Goal: Check status: Check status

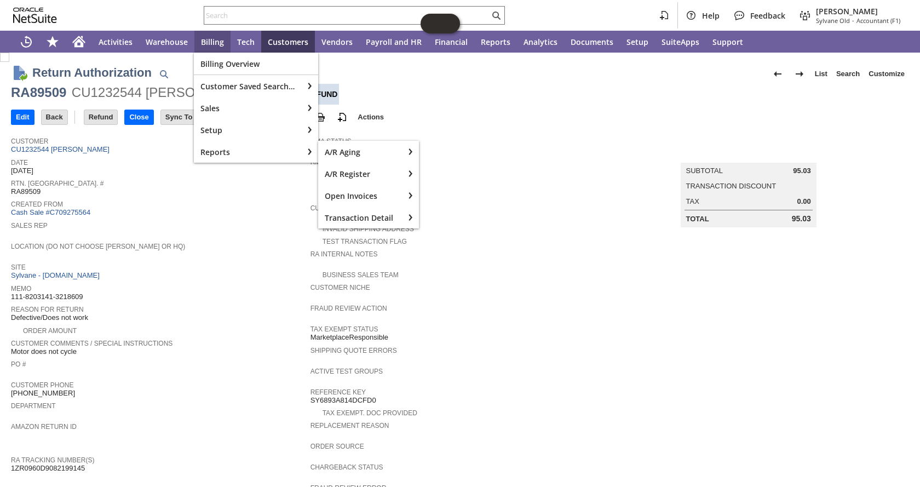
click at [209, 164] on span "Date" at bounding box center [158, 161] width 294 height 11
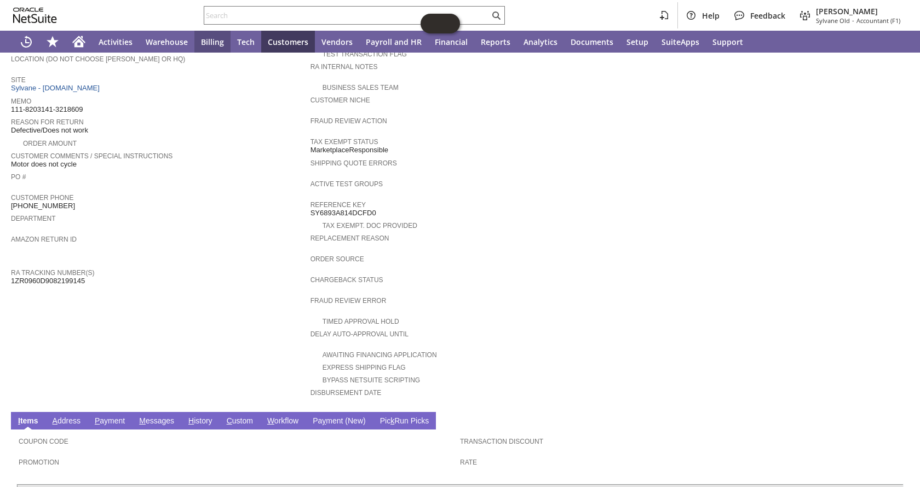
scroll to position [329, 0]
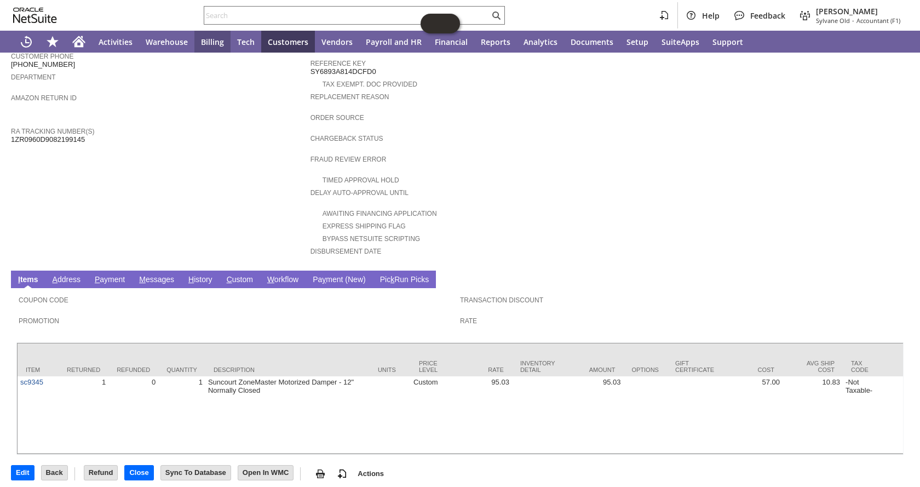
click at [197, 275] on link "H istory" at bounding box center [201, 280] width 30 height 10
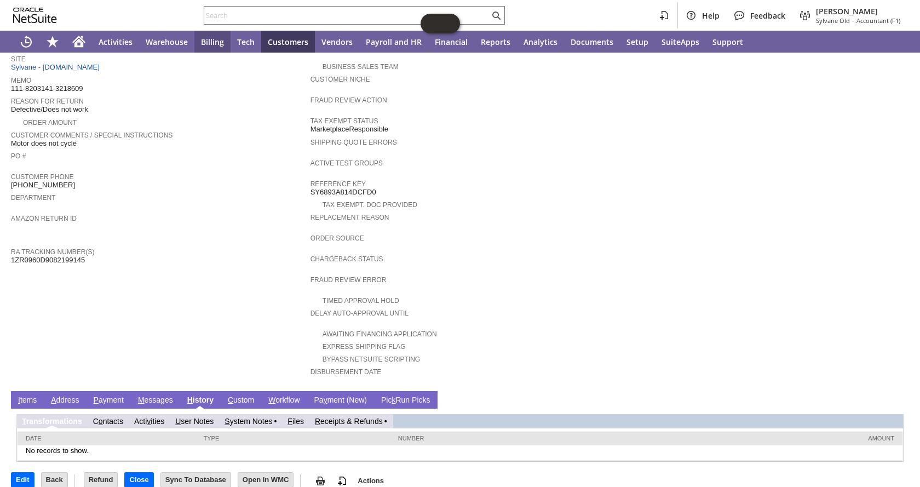
scroll to position [0, 0]
click at [354, 417] on link "R eceipts & Refunds" at bounding box center [349, 421] width 68 height 9
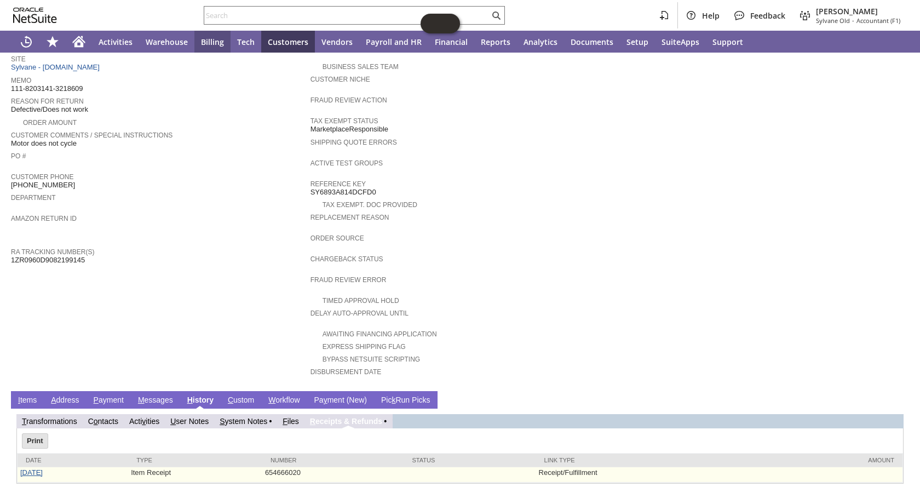
click at [30, 468] on link "9/23/2025" at bounding box center [31, 472] width 22 height 8
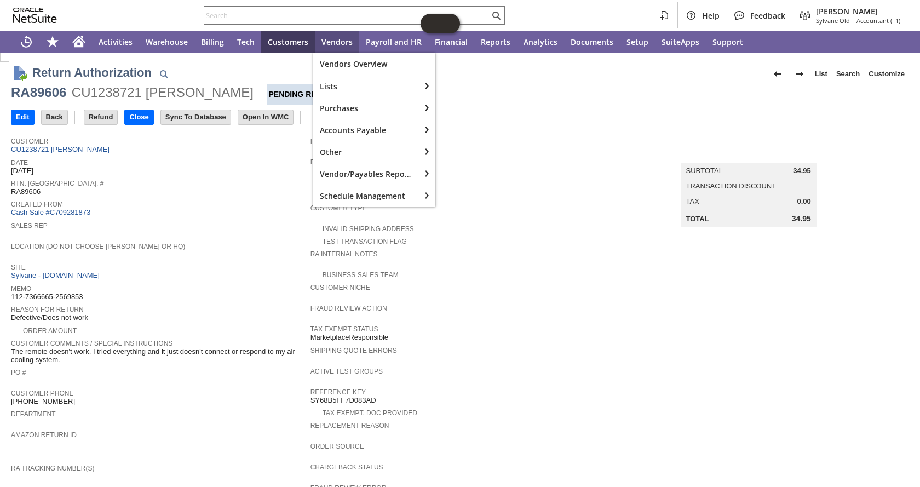
click at [256, 202] on span "Created From" at bounding box center [158, 202] width 294 height 11
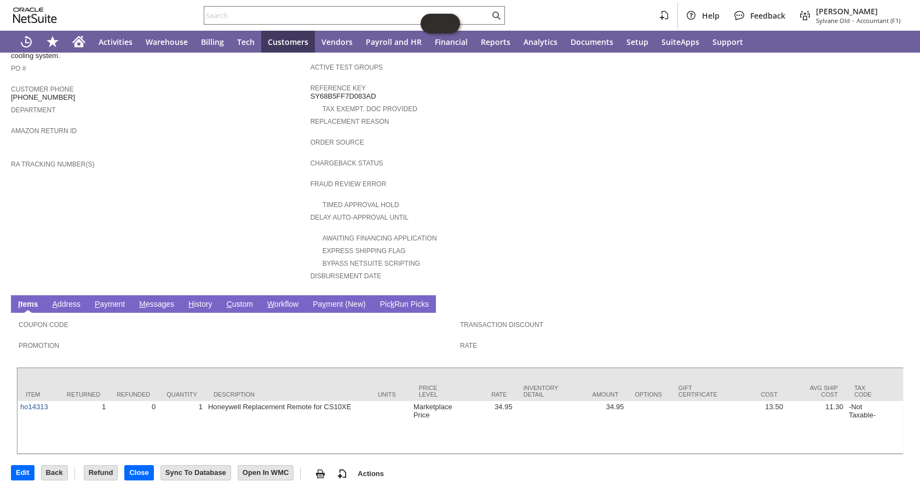
click at [204, 300] on link "H istory" at bounding box center [201, 305] width 30 height 10
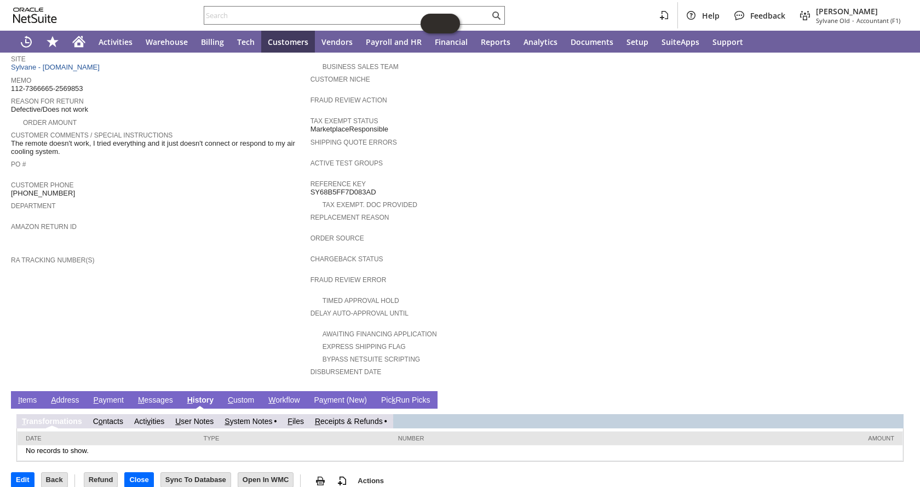
click at [349, 417] on link "R eceipts & Refunds" at bounding box center [349, 421] width 68 height 9
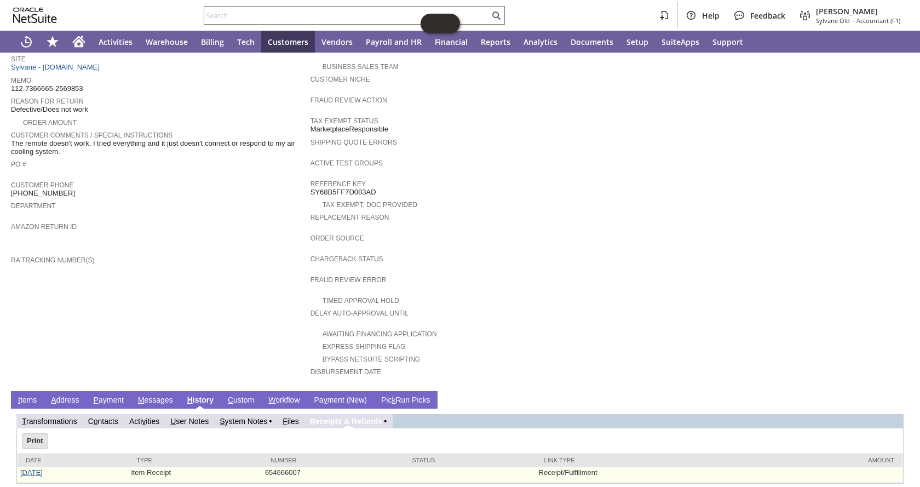
click at [41, 468] on link "9/22/2025" at bounding box center [31, 472] width 22 height 8
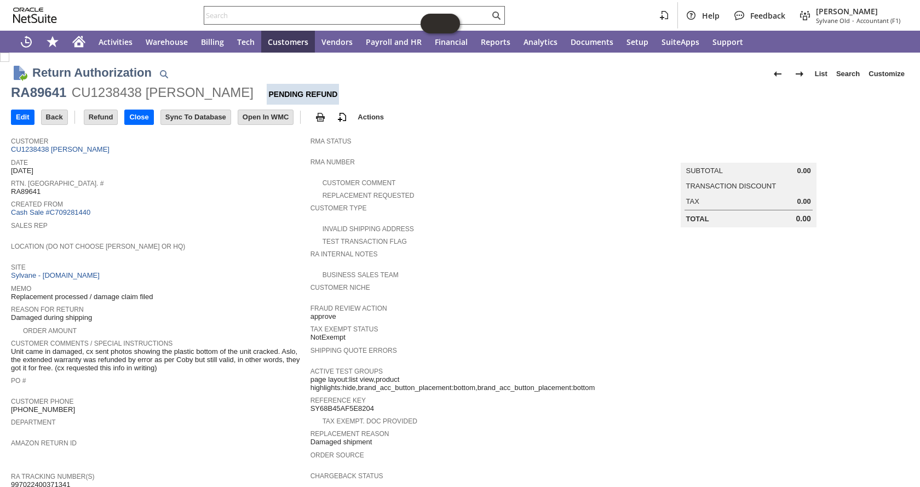
click at [250, 21] on input "text" at bounding box center [346, 15] width 285 height 13
paste input "RA89640"
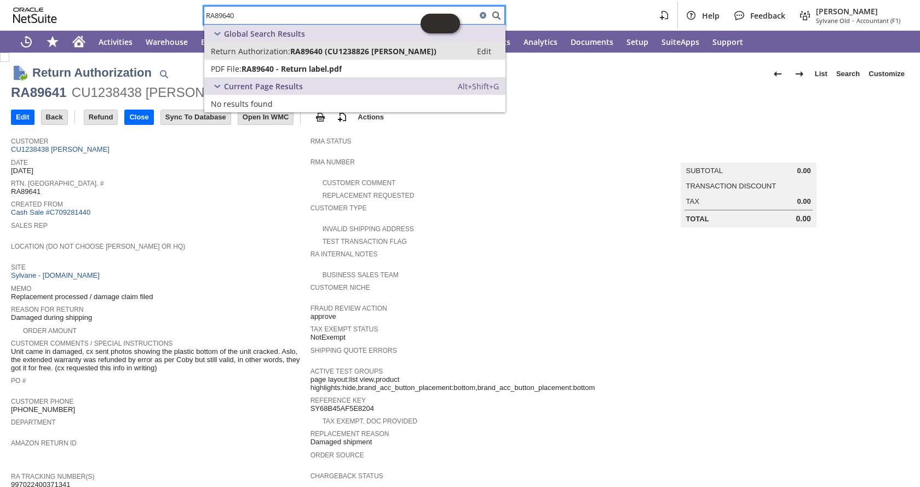
type input "RA89640"
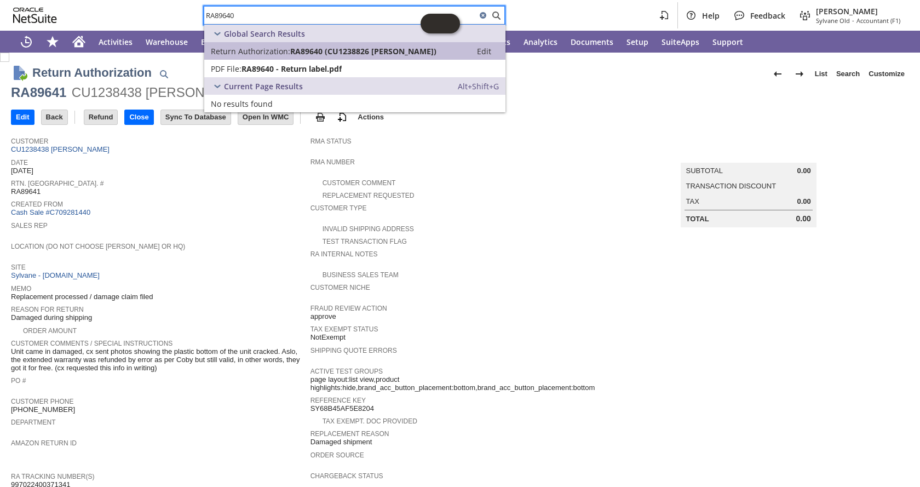
click at [273, 54] on span "Return Authorization:" at bounding box center [250, 51] width 79 height 10
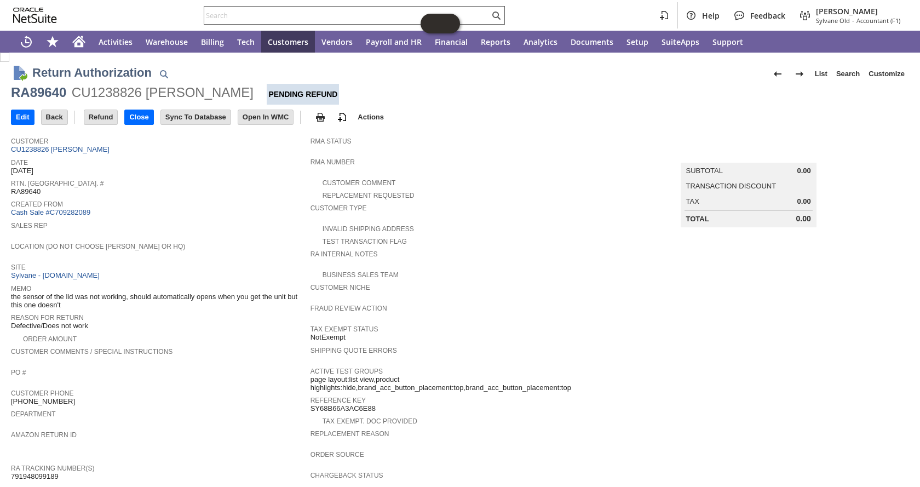
click at [301, 19] on input "text" at bounding box center [346, 15] width 285 height 13
paste input "RA89296"
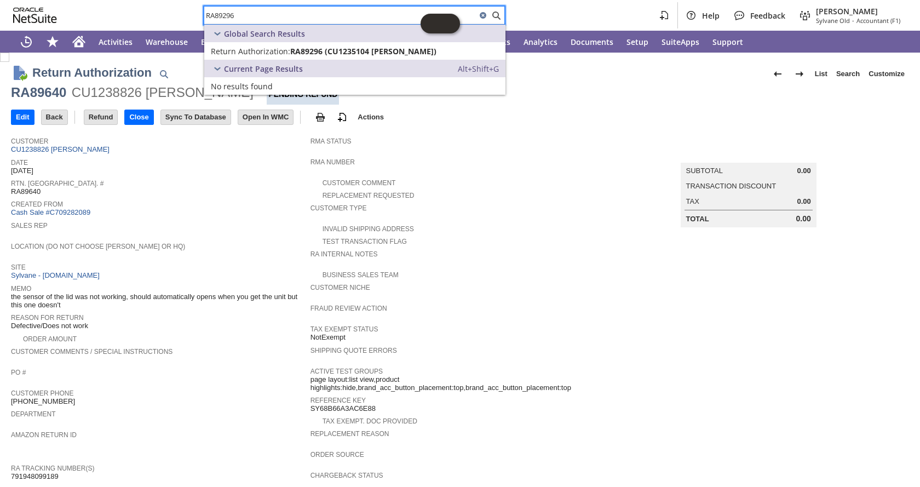
type input "RA89296"
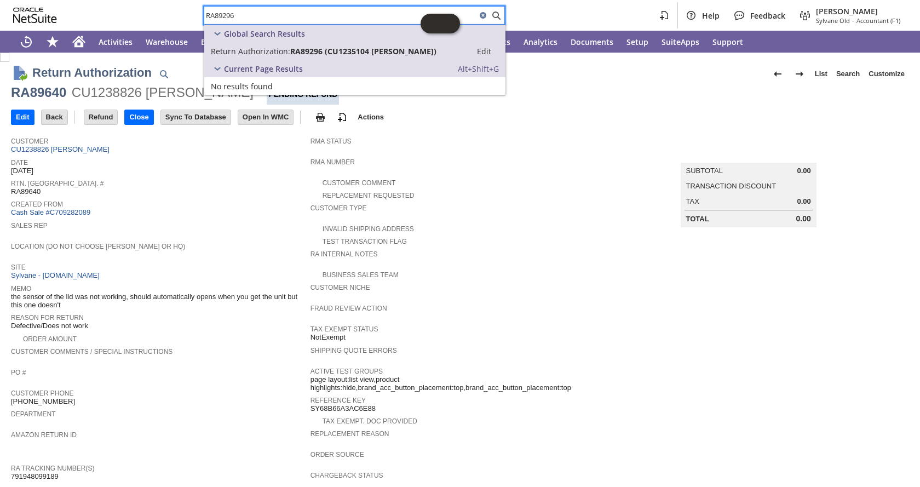
click at [285, 53] on span "Return Authorization:" at bounding box center [250, 51] width 79 height 10
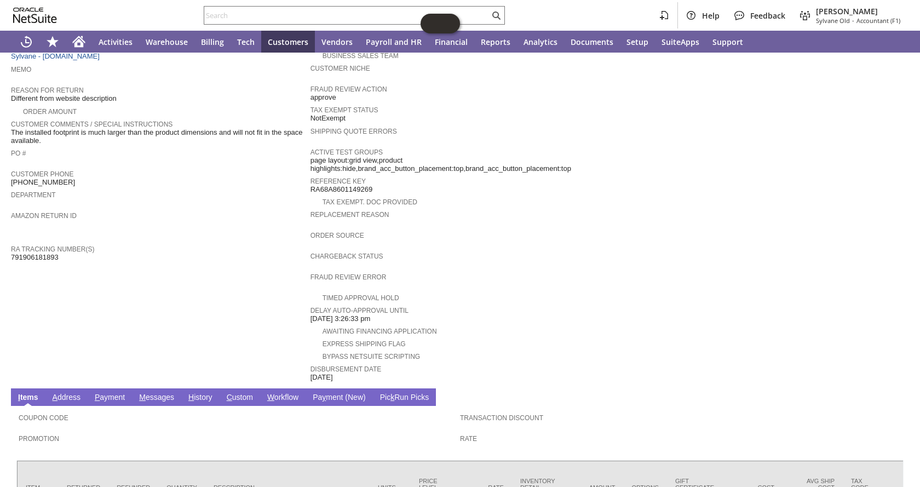
click at [206, 393] on link "H istory" at bounding box center [201, 398] width 30 height 10
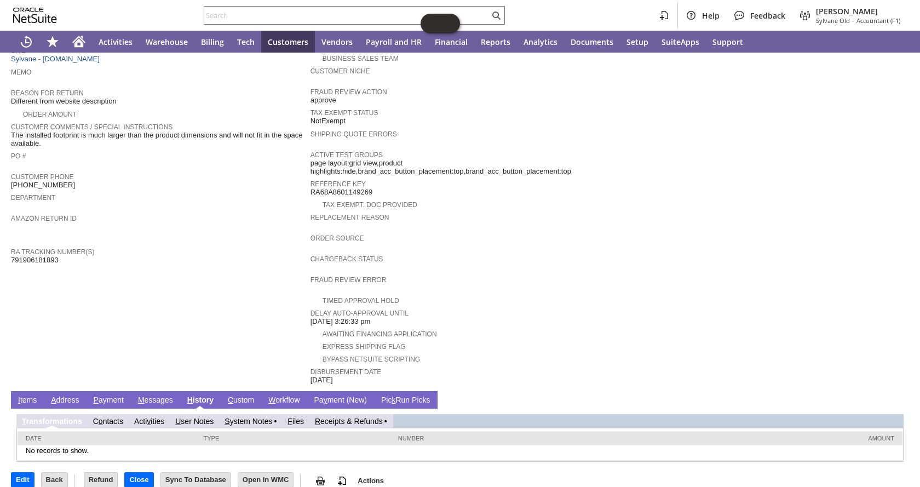
click at [361, 417] on link "R eceipts & Refunds" at bounding box center [349, 421] width 68 height 9
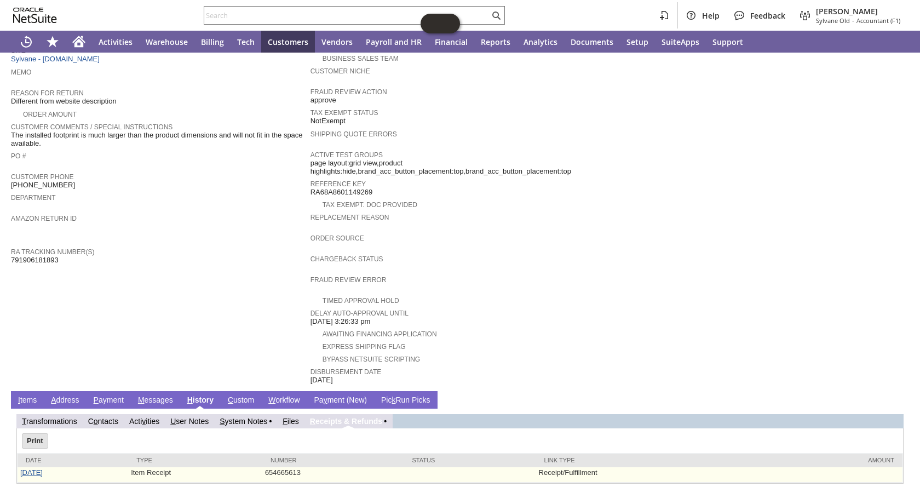
click at [35, 468] on link "8/29/2025" at bounding box center [31, 472] width 22 height 8
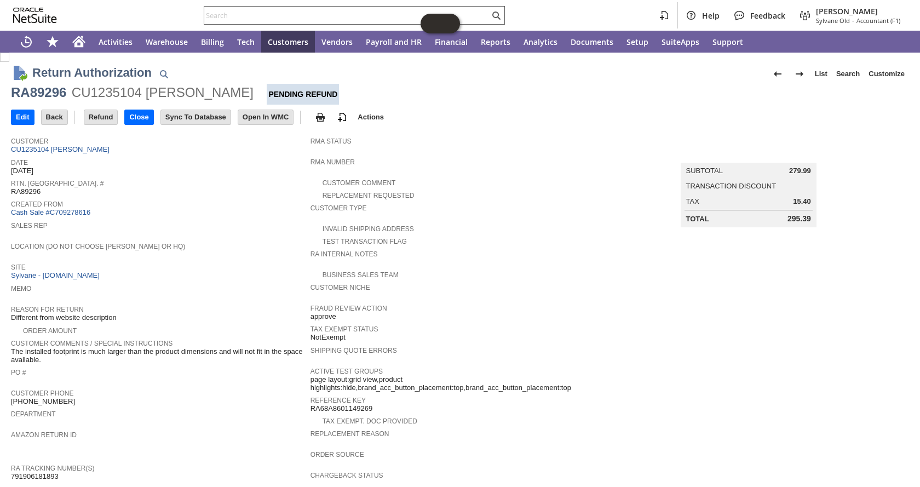
click at [319, 20] on input "text" at bounding box center [346, 15] width 285 height 13
paste input "RA89606"
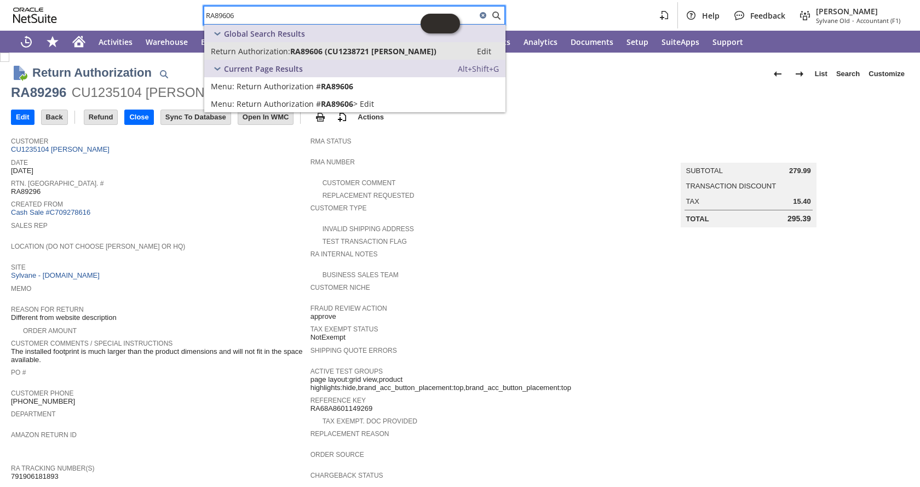
type input "RA89606"
click at [303, 48] on span "RA89606 (CU1238721 Manuel Paul)" at bounding box center [363, 51] width 146 height 10
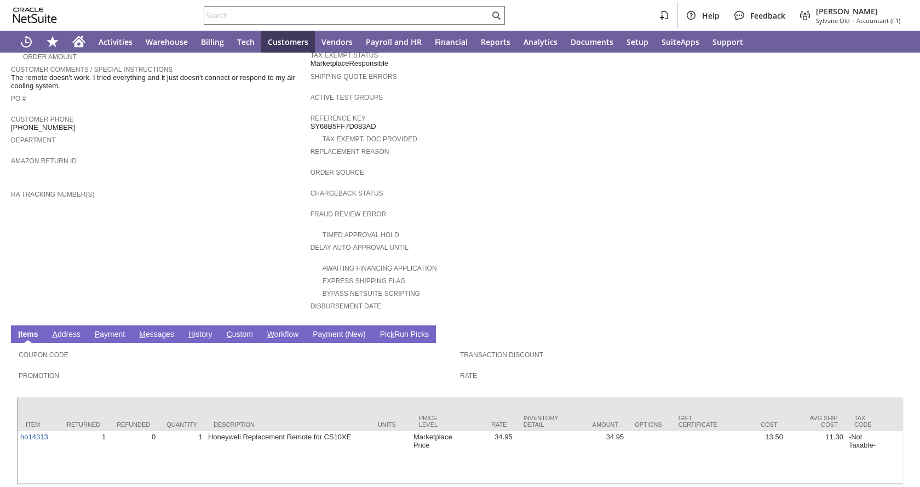
click at [205, 330] on link "H istory" at bounding box center [201, 335] width 30 height 10
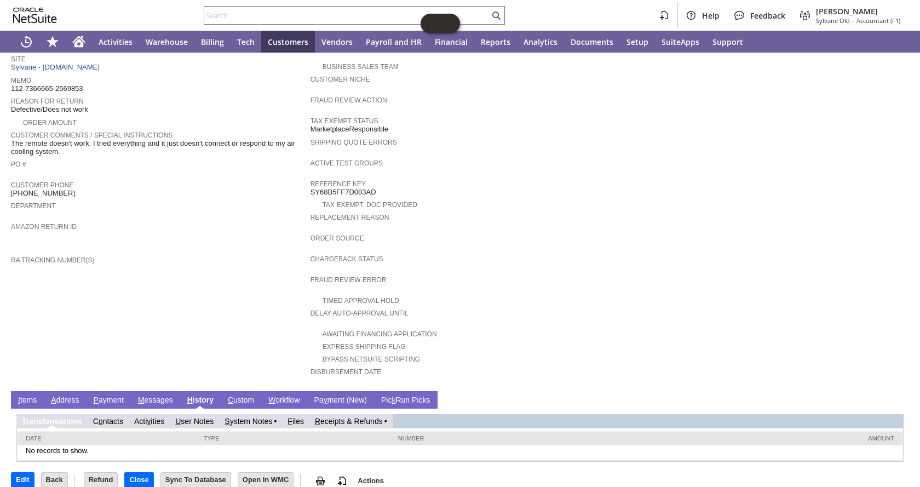
click at [352, 417] on link "R eceipts & Refunds" at bounding box center [349, 421] width 68 height 9
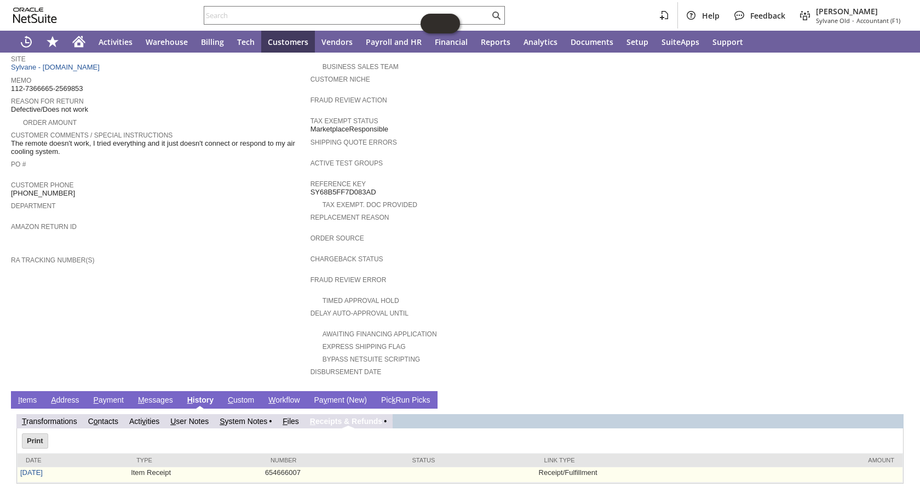
click at [38, 467] on td "9/22/2025" at bounding box center [73, 474] width 111 height 15
click at [28, 468] on link "9/22/2025" at bounding box center [31, 472] width 22 height 8
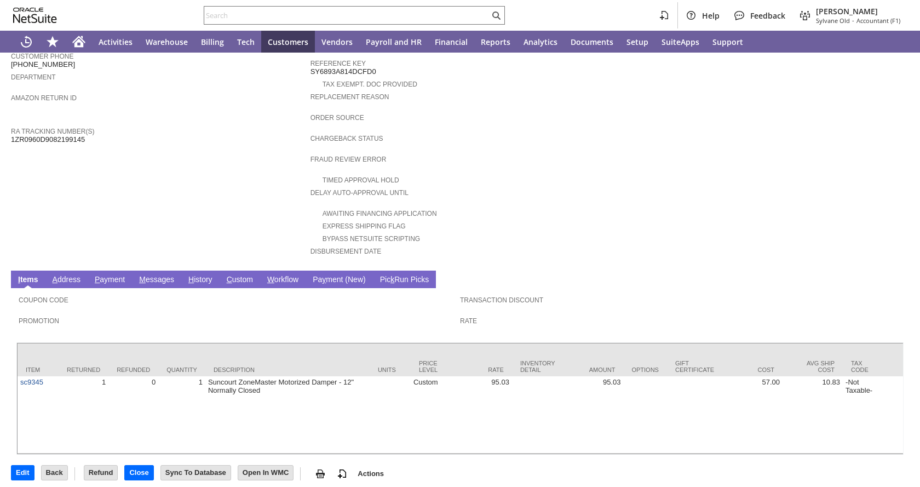
click at [200, 275] on link "H istory" at bounding box center [201, 280] width 30 height 10
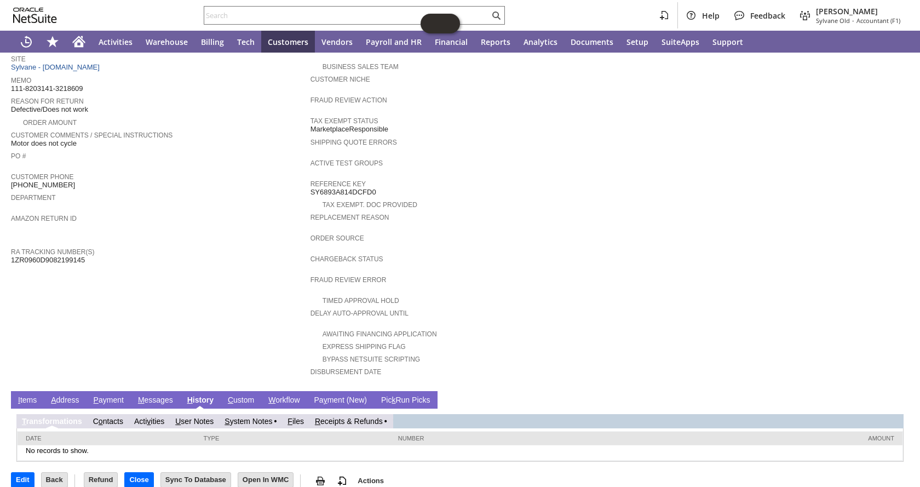
click at [376, 417] on link "R eceipts & Refunds" at bounding box center [349, 421] width 68 height 9
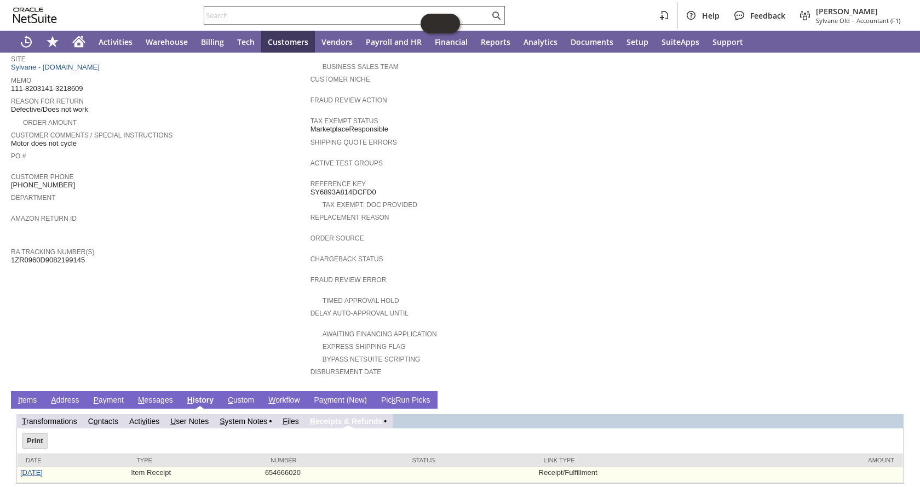
click at [43, 468] on link "9/23/2025" at bounding box center [31, 472] width 22 height 8
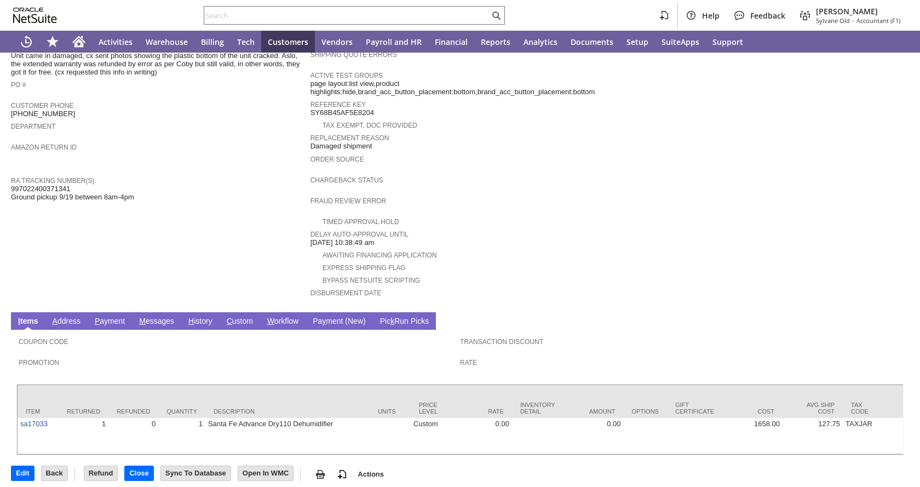
click at [200, 317] on link "H istory" at bounding box center [201, 322] width 30 height 10
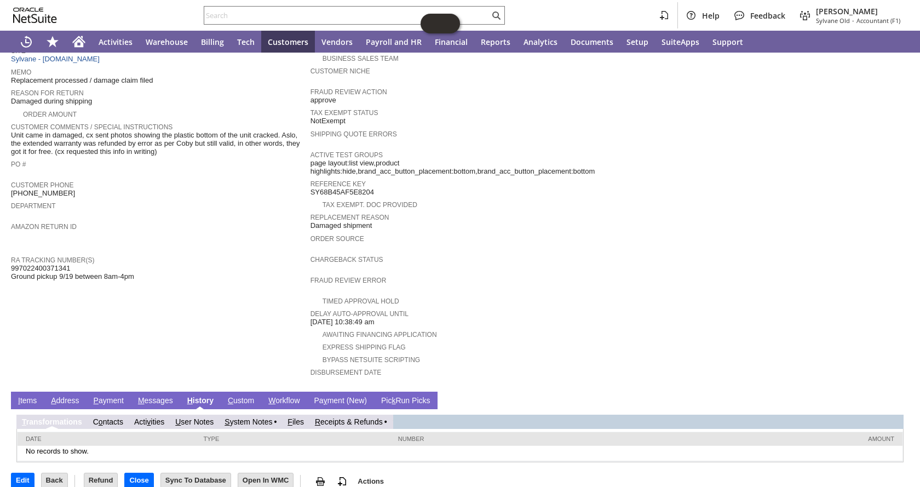
click at [348, 417] on link "R eceipts & Refunds" at bounding box center [349, 421] width 68 height 9
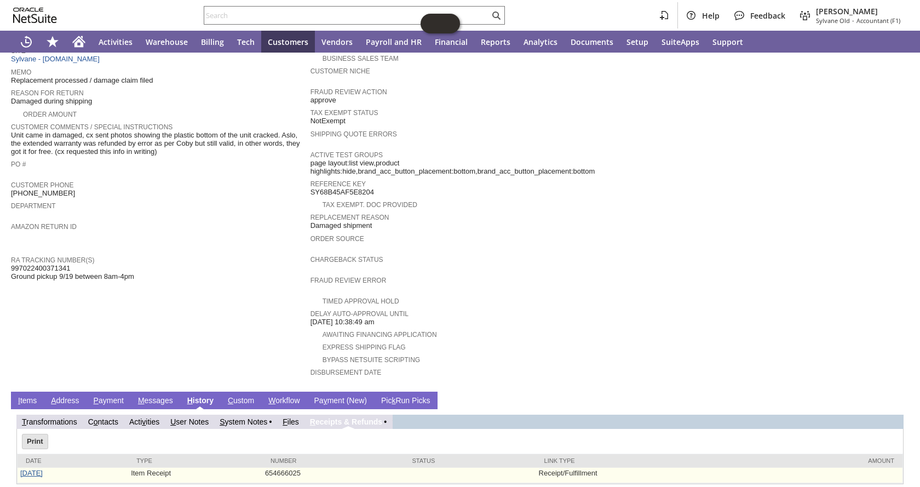
click at [41, 469] on link "9/24/2025" at bounding box center [31, 473] width 22 height 8
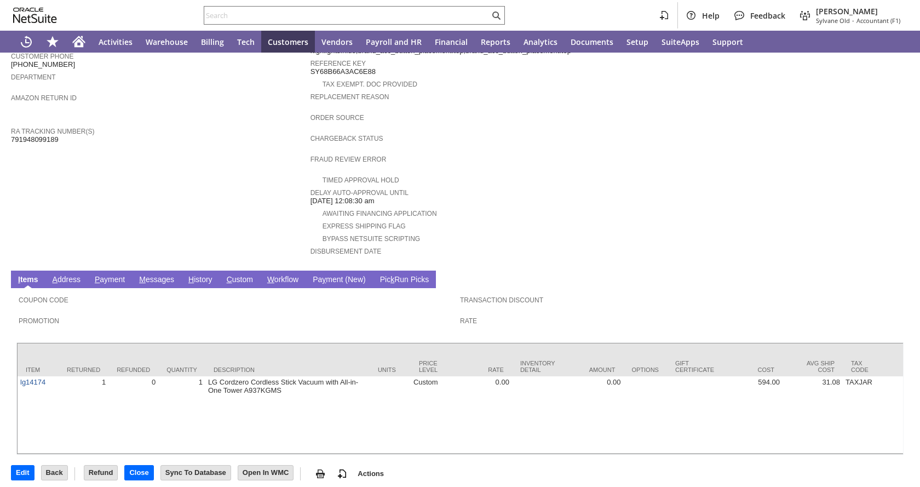
click at [203, 275] on link "H istory" at bounding box center [201, 280] width 30 height 10
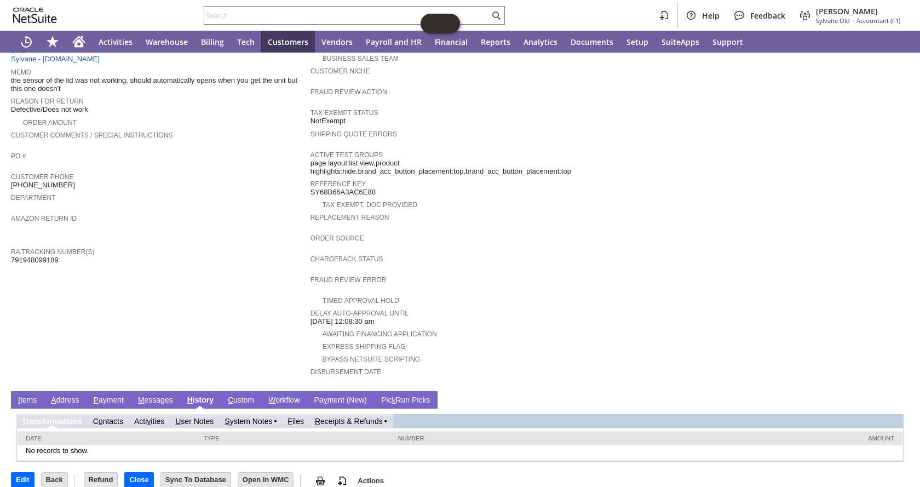
click at [361, 417] on link "R eceipts & Refunds" at bounding box center [349, 421] width 68 height 9
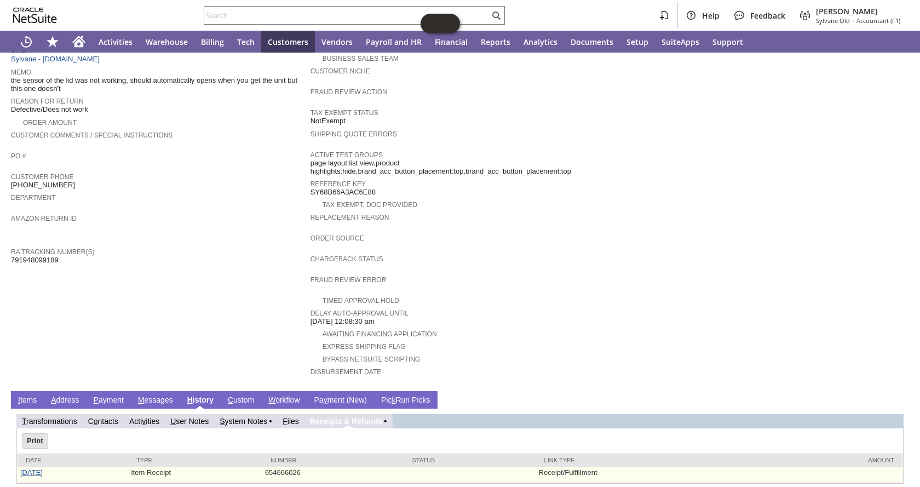
click at [29, 468] on link "[DATE]" at bounding box center [31, 472] width 22 height 8
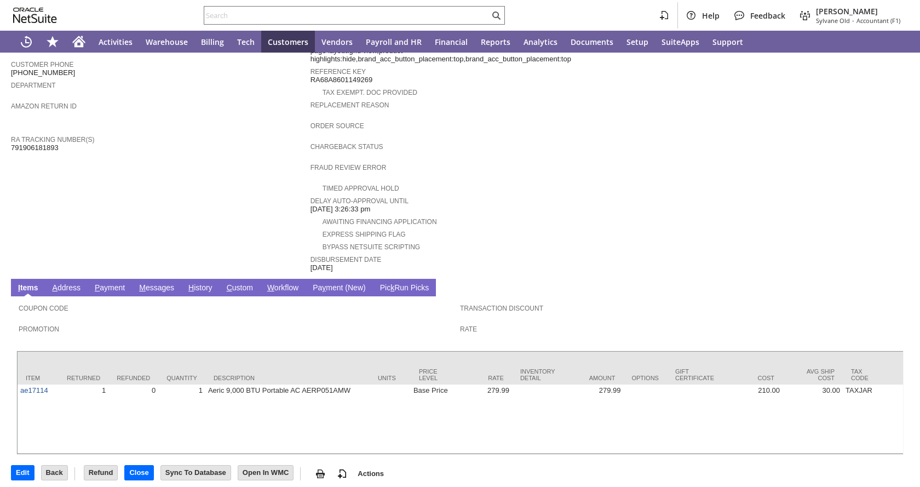
click at [205, 283] on link "H istory" at bounding box center [201, 288] width 30 height 10
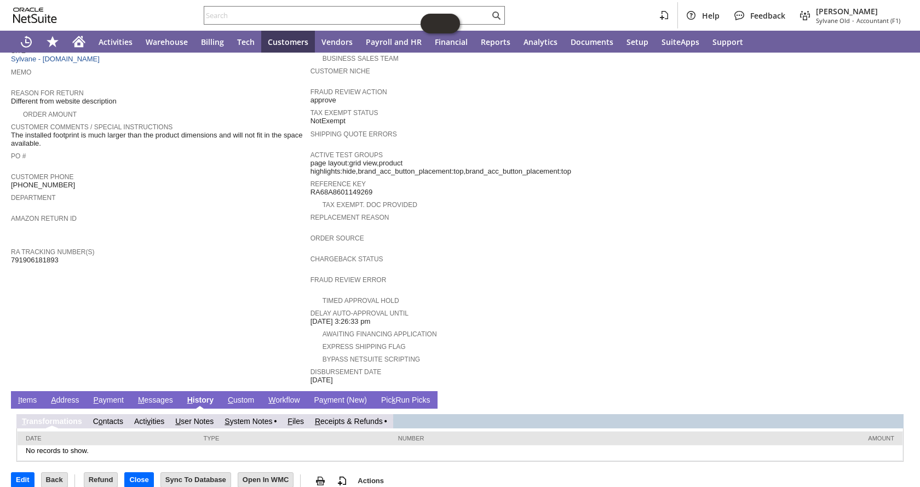
click at [365, 417] on link "R eceipts & Refunds" at bounding box center [349, 421] width 68 height 9
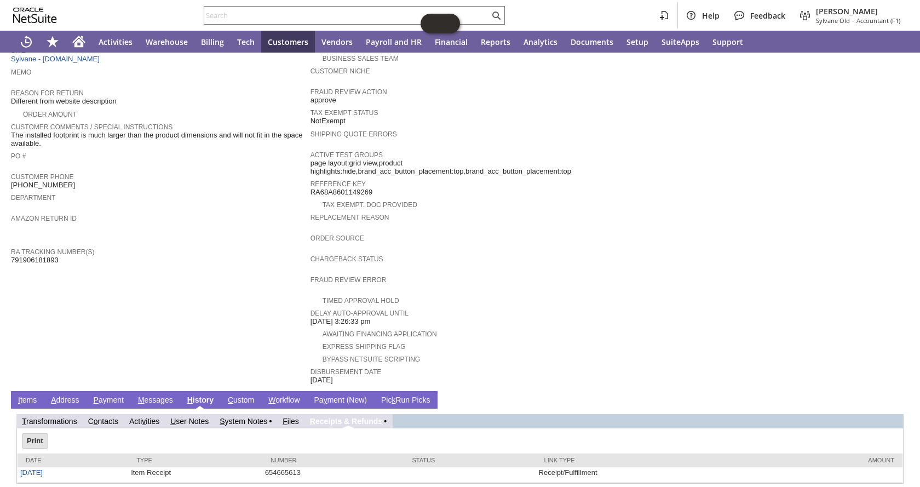
scroll to position [238, 0]
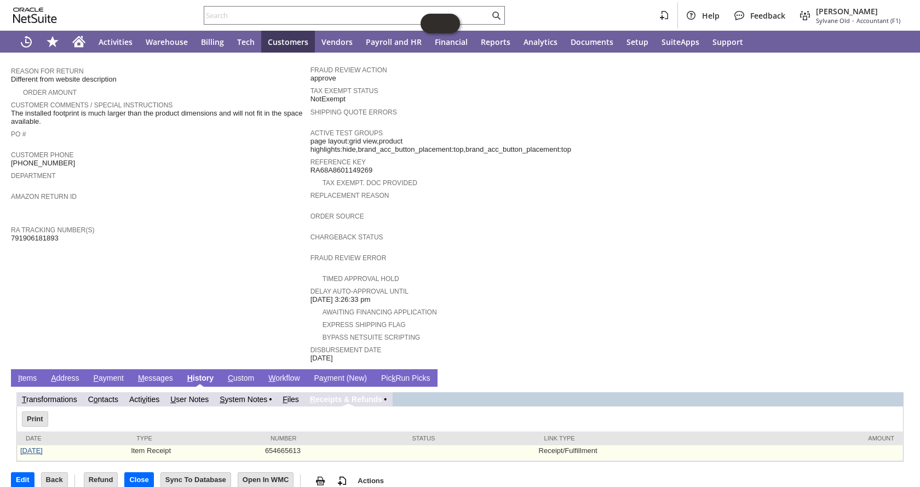
click at [32, 446] on link "[DATE]" at bounding box center [31, 450] width 22 height 8
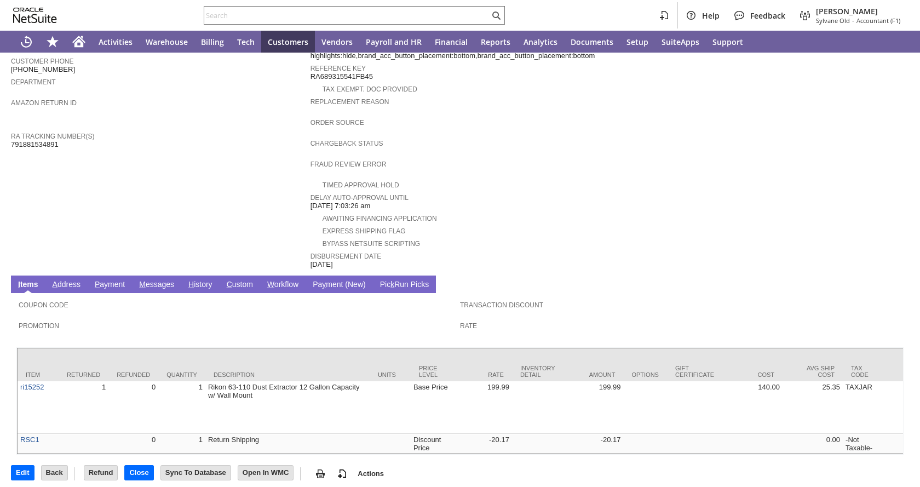
click at [199, 280] on link "H istory" at bounding box center [201, 285] width 30 height 10
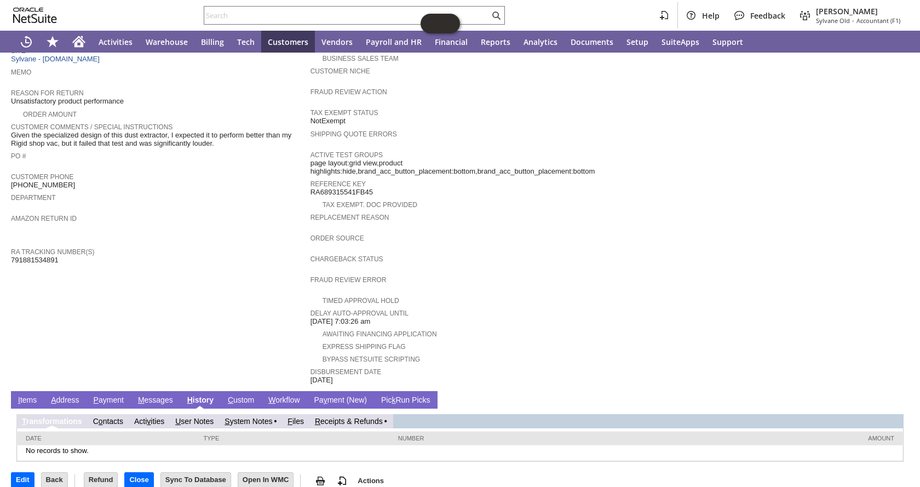
click at [359, 417] on link "R eceipts & Refunds" at bounding box center [349, 421] width 68 height 9
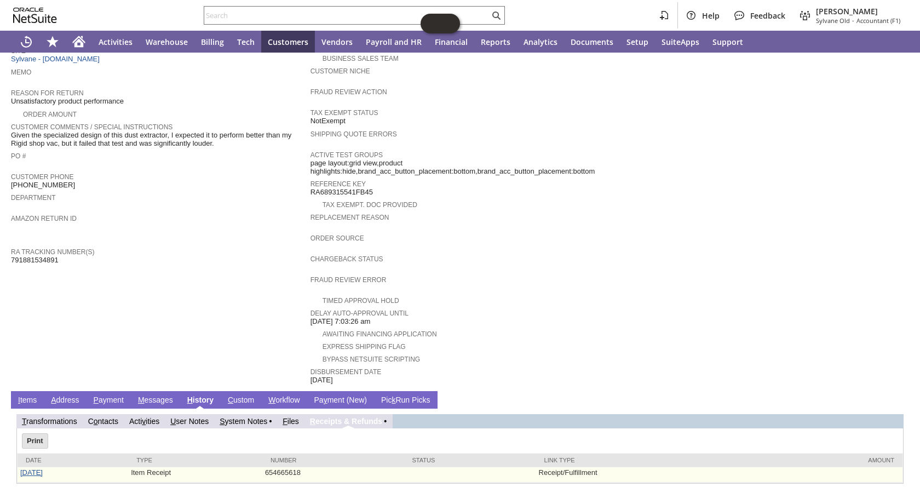
click at [29, 468] on link "8/29/2025" at bounding box center [31, 472] width 22 height 8
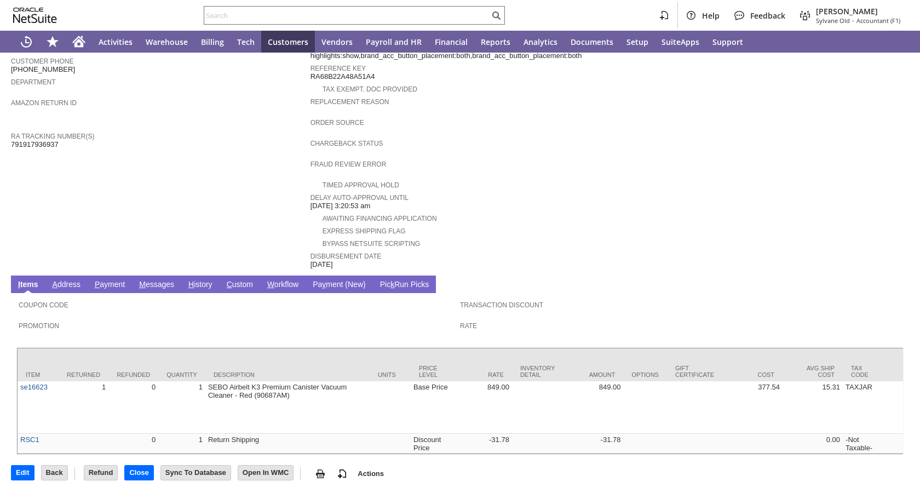
click at [189, 280] on span "H" at bounding box center [190, 284] width 5 height 9
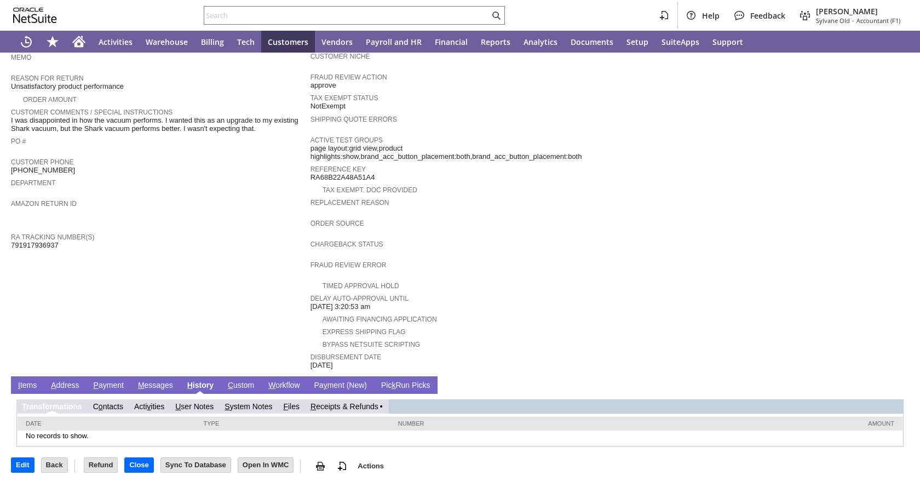
scroll to position [216, 0]
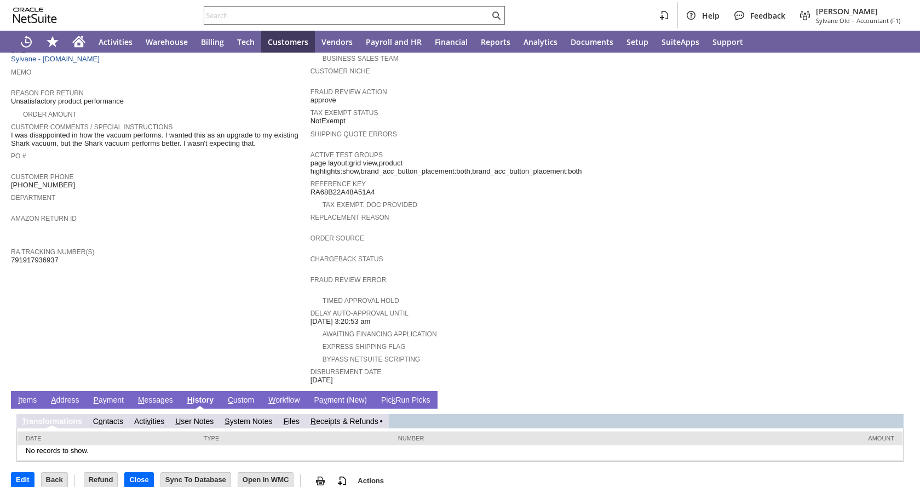
click at [200, 267] on td "Customer CU1236463 Sharon Green Date 8/29/2025 Rtn. Auth. # RA89429 Created Fro…" at bounding box center [161, 150] width 300 height 470
click at [345, 417] on link "R eceipts & Refunds" at bounding box center [349, 421] width 68 height 9
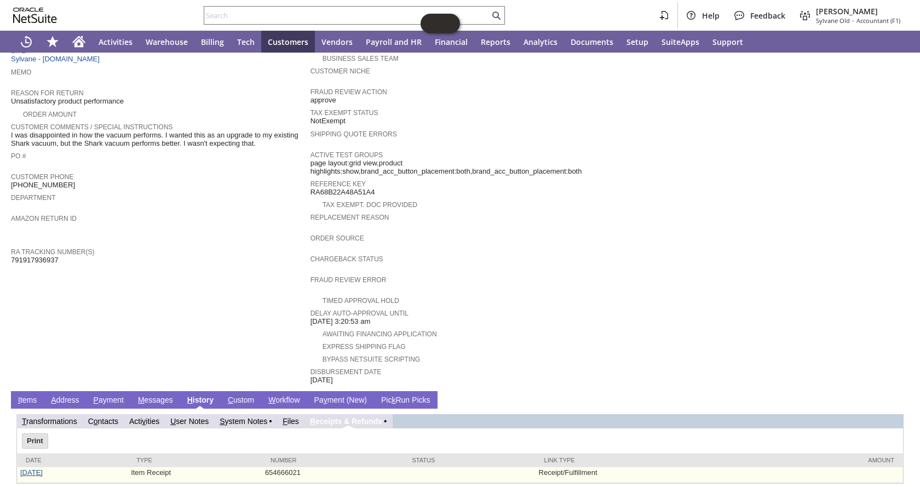
click at [33, 468] on link "9/23/2025" at bounding box center [31, 472] width 22 height 8
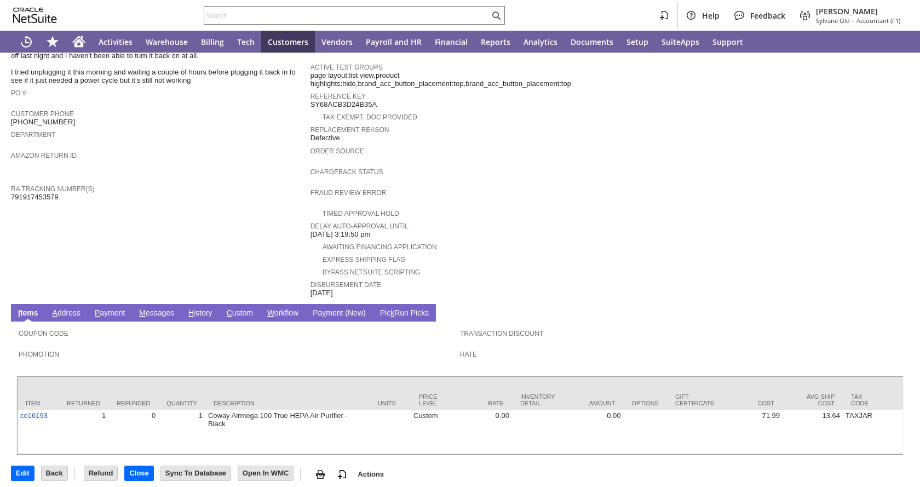
click at [206, 308] on link "H istory" at bounding box center [201, 313] width 30 height 10
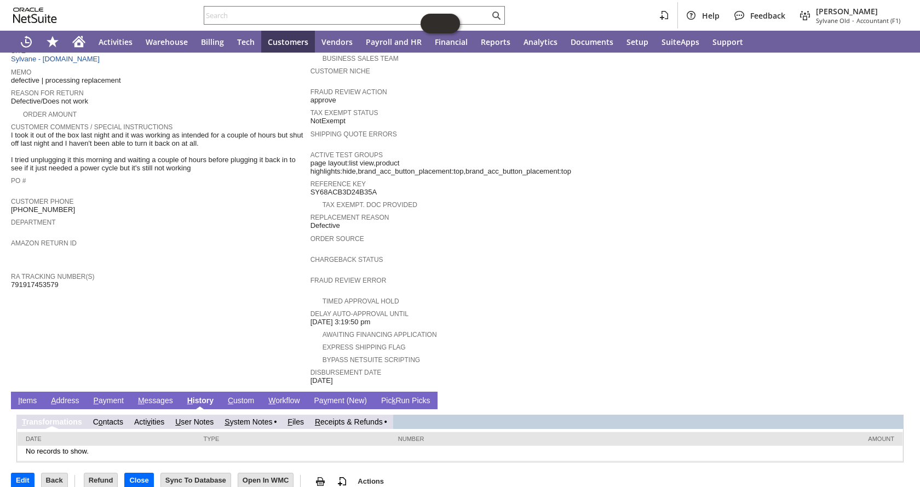
drag, startPoint x: 355, startPoint y: 406, endPoint x: 349, endPoint y: 406, distance: 6.6
click at [355, 417] on link "R eceipts & Refunds" at bounding box center [349, 421] width 68 height 9
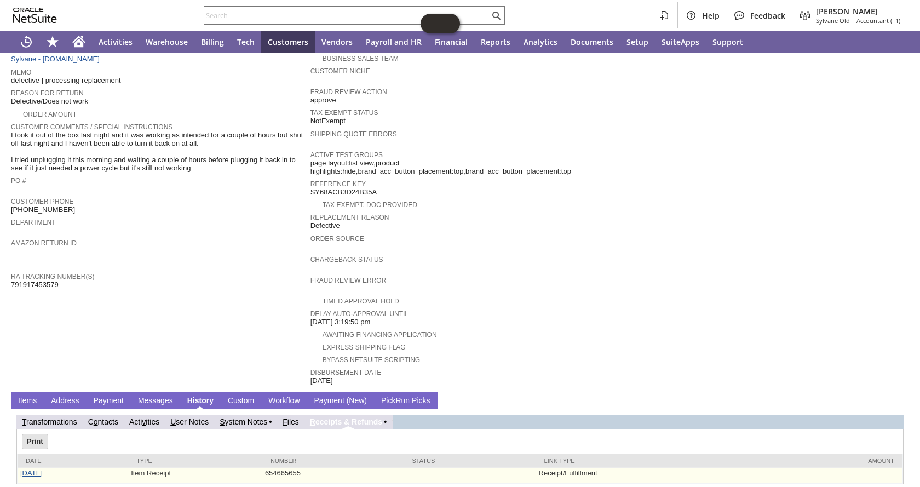
click at [42, 469] on link "[DATE]" at bounding box center [31, 473] width 22 height 8
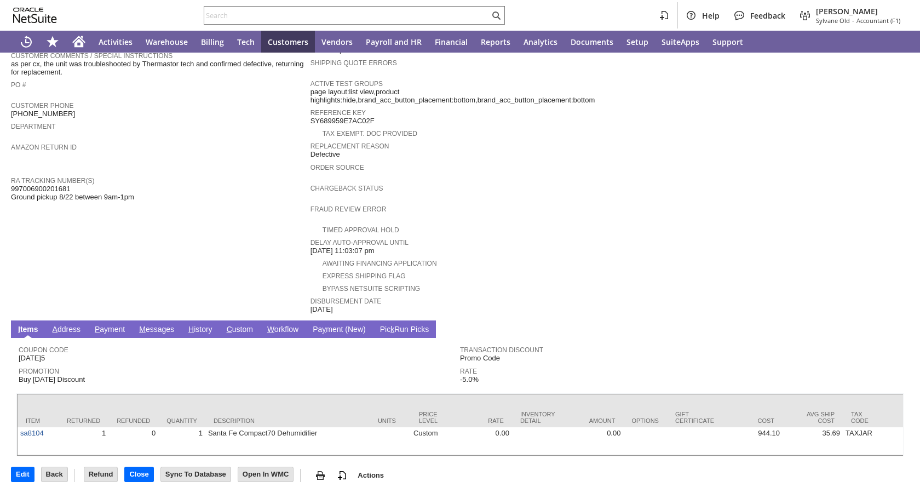
click at [200, 325] on link "H istory" at bounding box center [201, 330] width 30 height 10
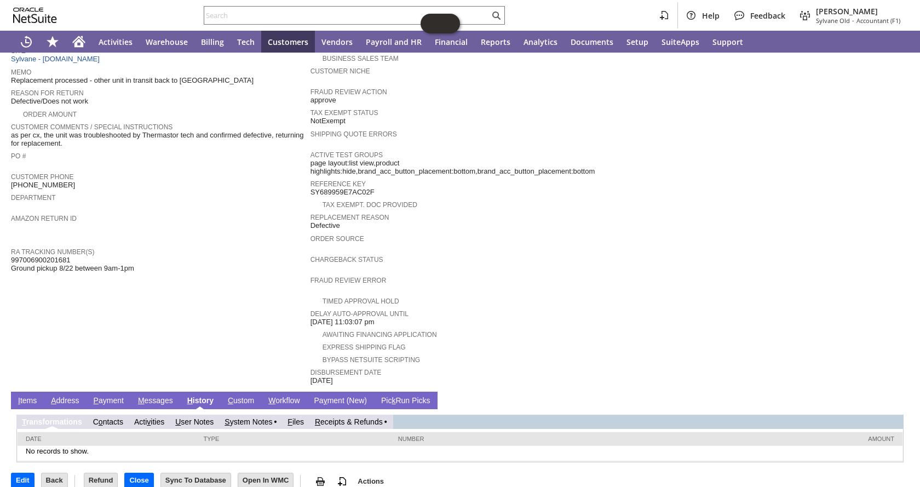
click at [353, 417] on link "R eceipts & Refunds" at bounding box center [349, 421] width 68 height 9
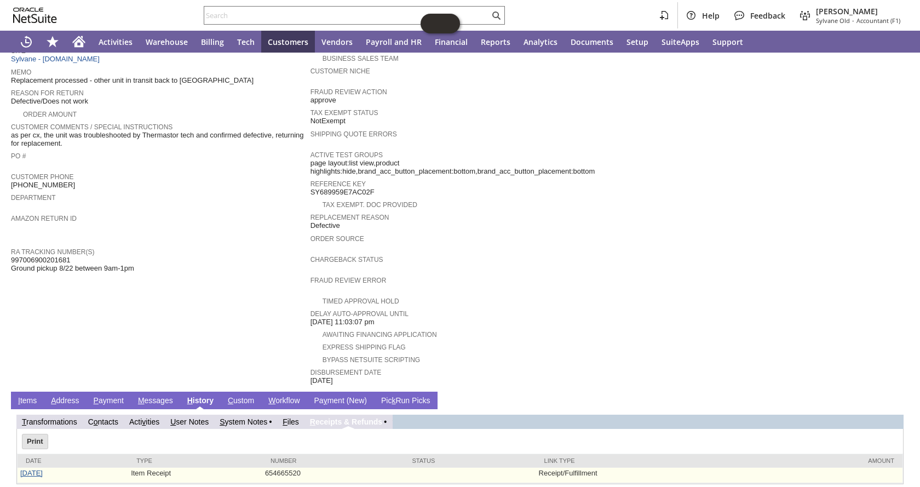
click at [21, 469] on link "8/26/2025" at bounding box center [31, 473] width 22 height 8
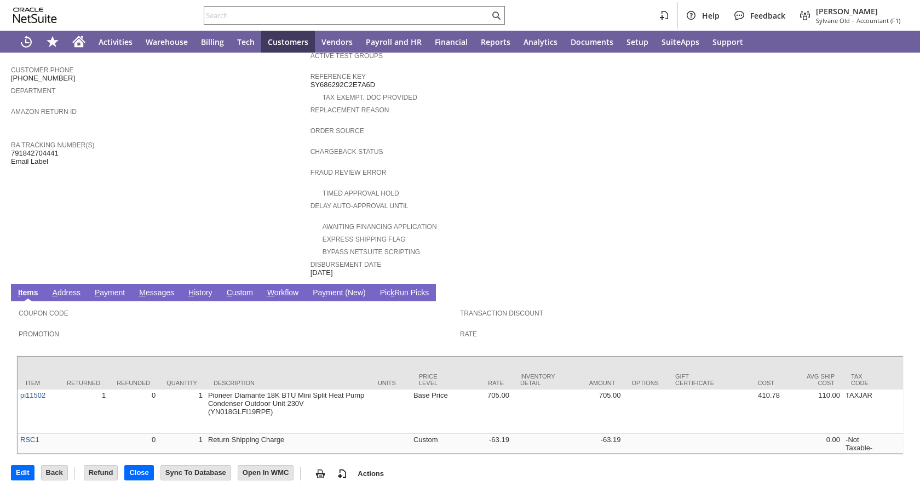
click at [205, 288] on link "H istory" at bounding box center [201, 293] width 30 height 10
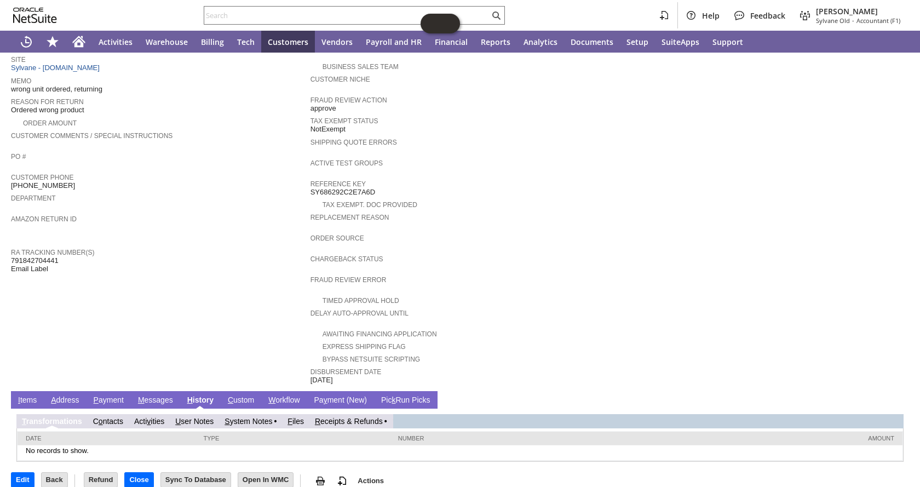
click at [341, 417] on link "R eceipts & Refunds" at bounding box center [349, 421] width 68 height 9
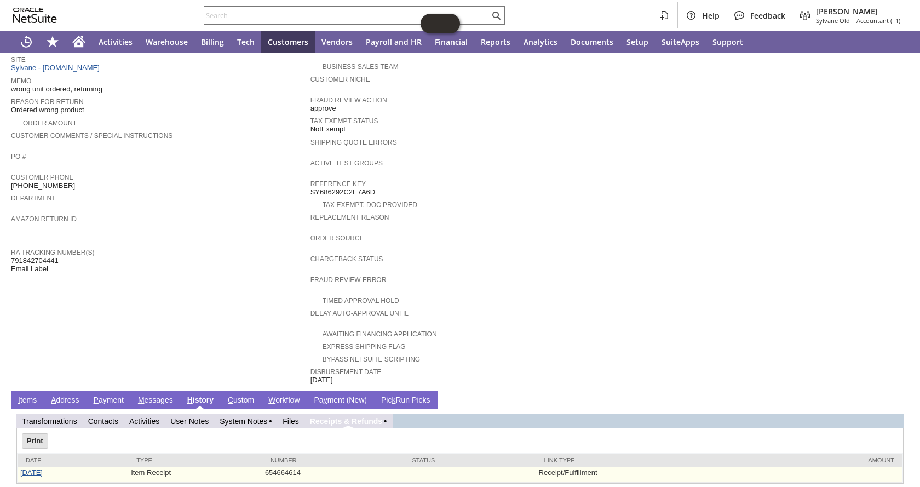
click at [31, 468] on link "[DATE]" at bounding box center [31, 472] width 22 height 8
